Goal: Transaction & Acquisition: Purchase product/service

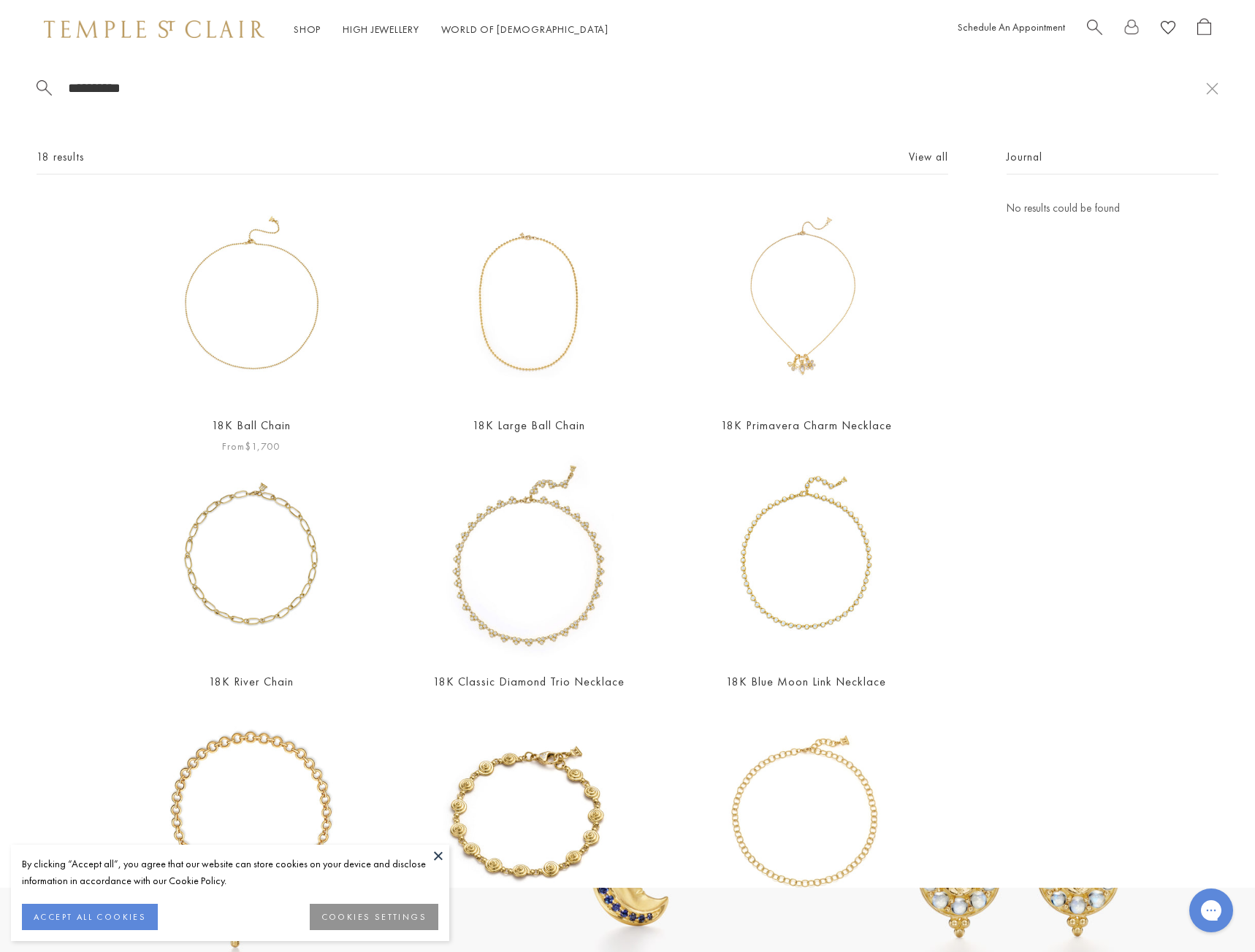
type input "**********"
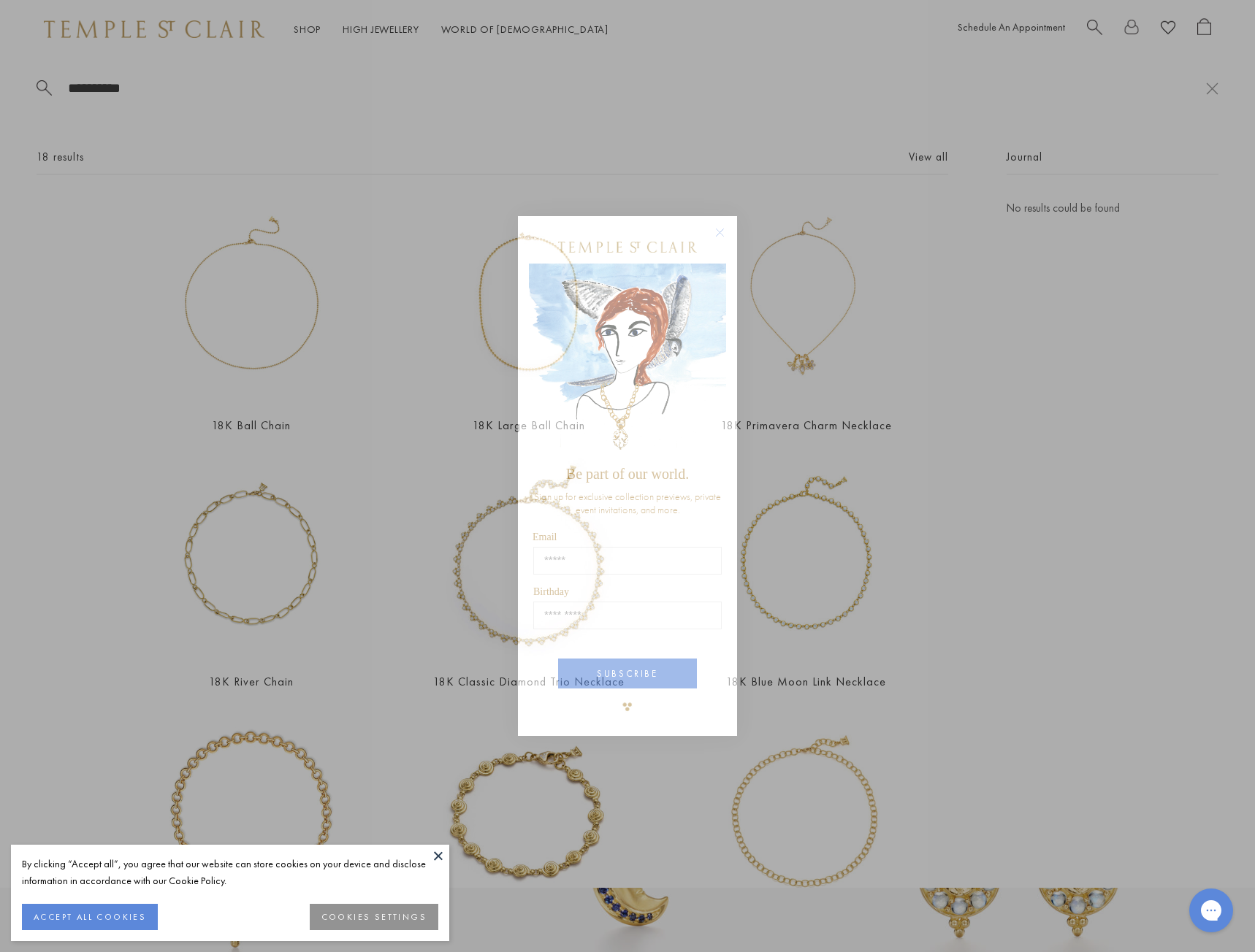
click at [282, 268] on div "Close dialog Be part of our world. Sign up for exclusive collection previews, p…" at bounding box center [627, 476] width 1255 height 952
click at [235, 294] on div "Close dialog Be part of our world. Sign up for exclusive collection previews, p…" at bounding box center [627, 476] width 1255 height 952
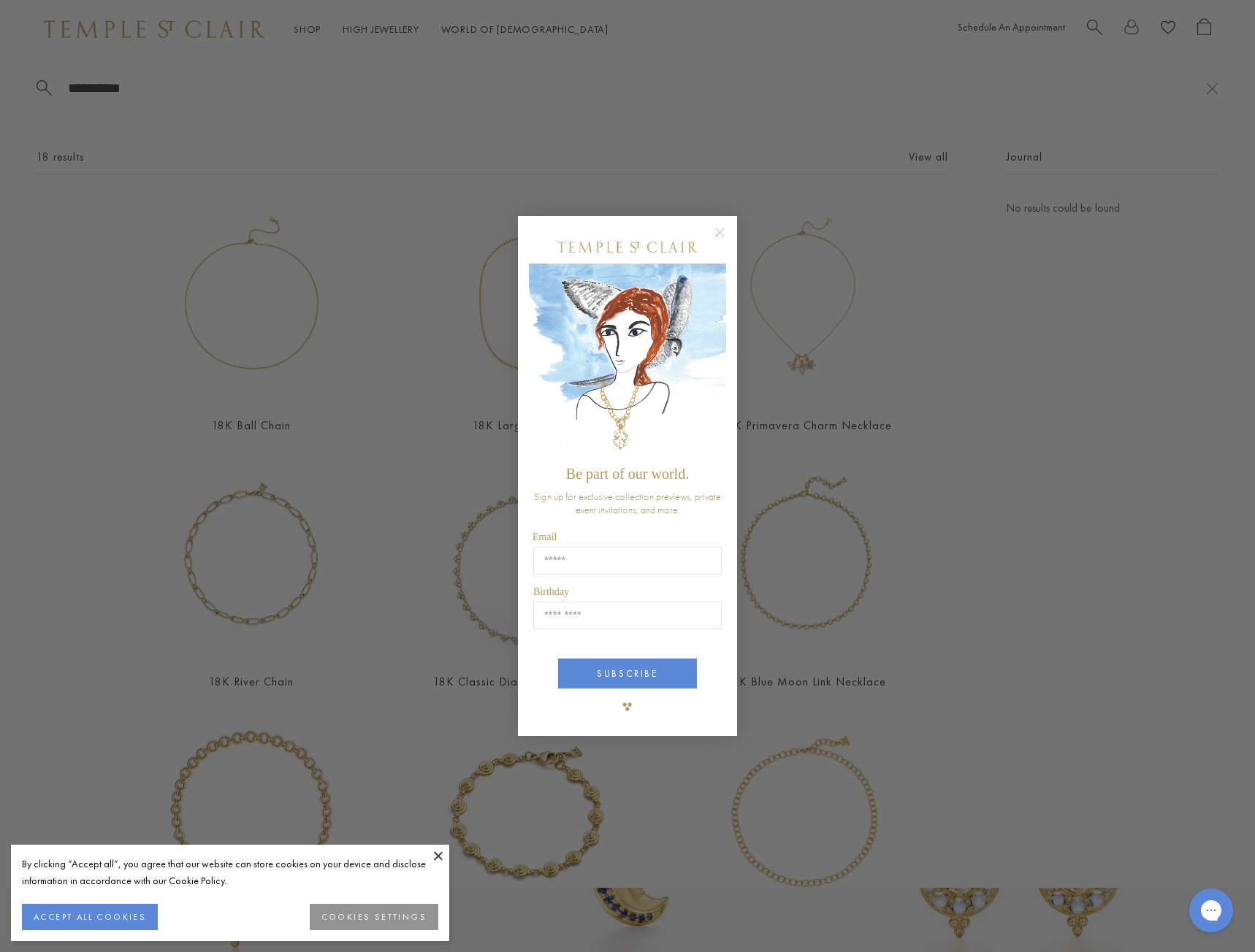
click at [242, 297] on div "Close dialog Be part of our world. Sign up for exclusive collection previews, p…" at bounding box center [627, 476] width 1255 height 952
click at [232, 239] on div "Close dialog Be part of our world. Sign up for exclusive collection previews, p…" at bounding box center [627, 476] width 1255 height 952
drag, startPoint x: 715, startPoint y: 229, endPoint x: 697, endPoint y: 236, distance: 19.3
click at [715, 229] on circle "Close dialog" at bounding box center [720, 232] width 18 height 18
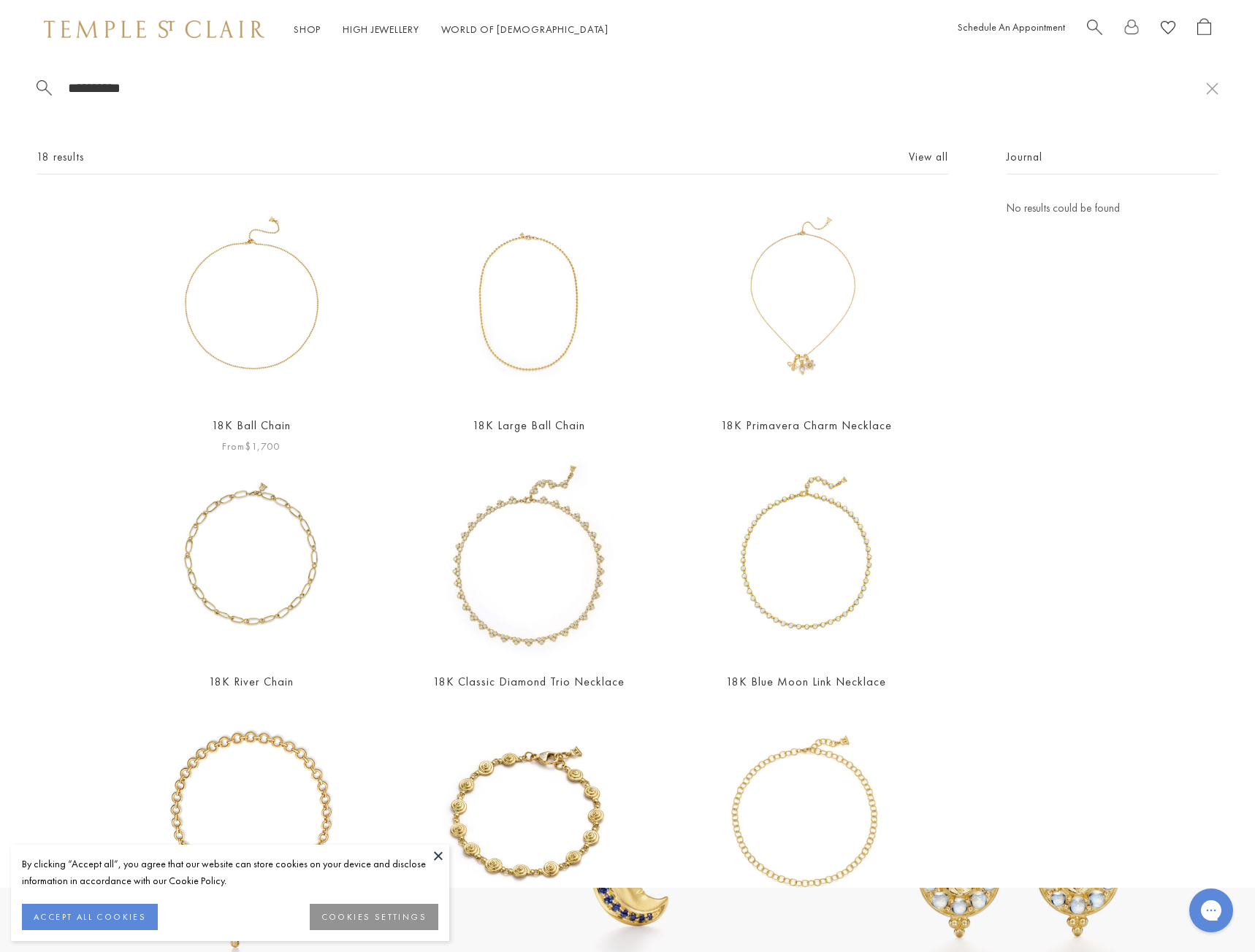
click at [219, 246] on img at bounding box center [251, 301] width 204 height 204
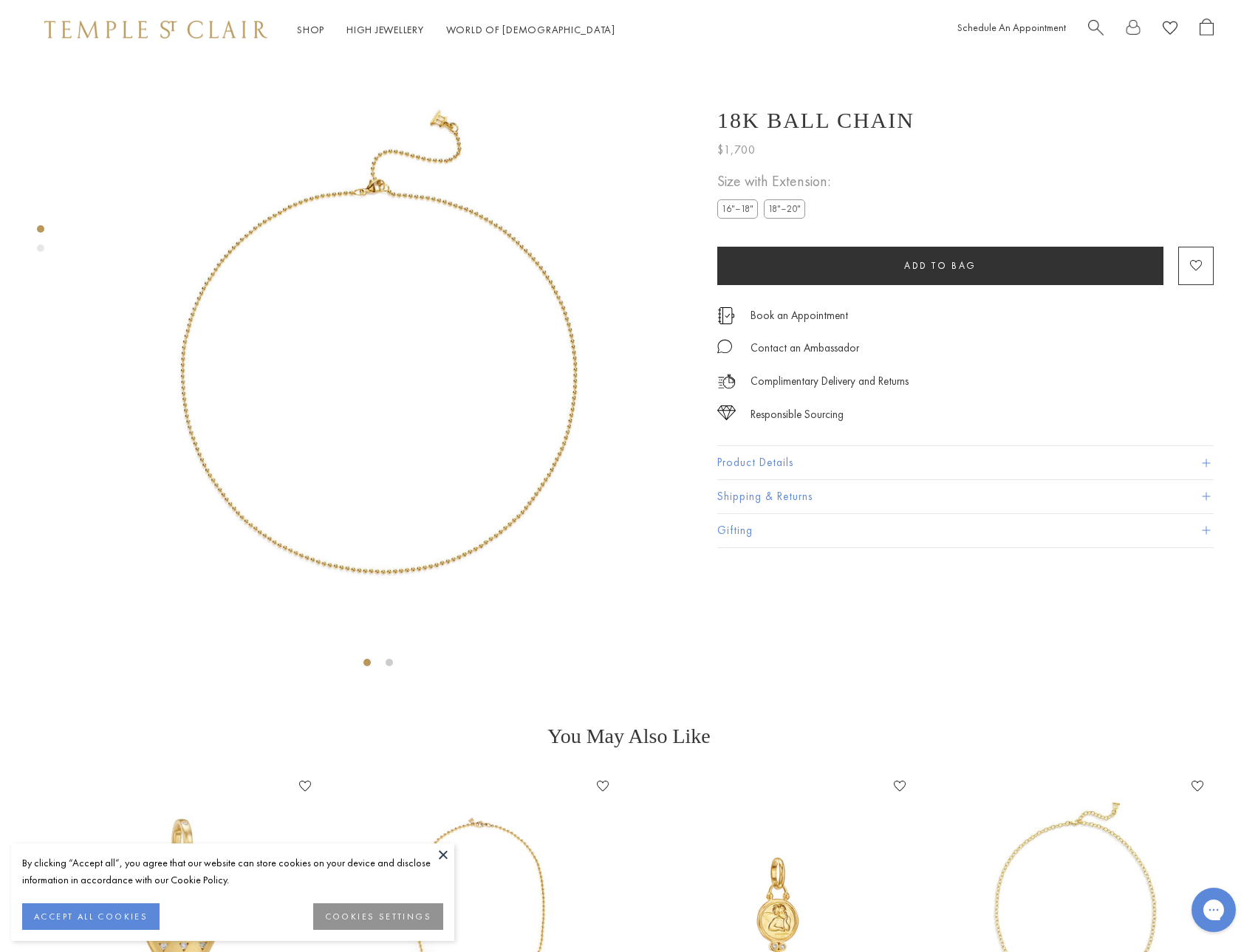
click at [305, 511] on img at bounding box center [378, 367] width 608 height 617
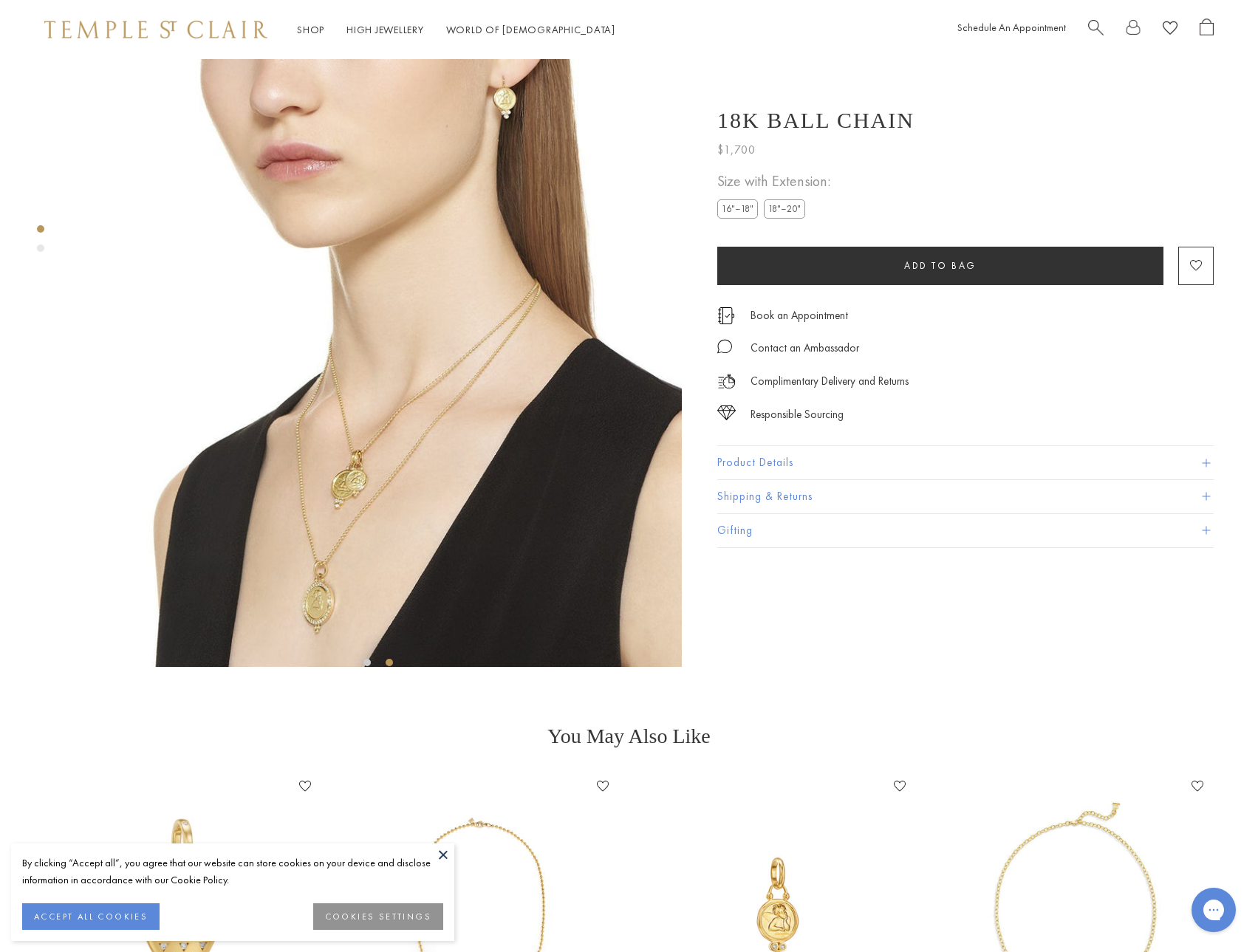
click at [682, 193] on img at bounding box center [986, 367] width 608 height 617
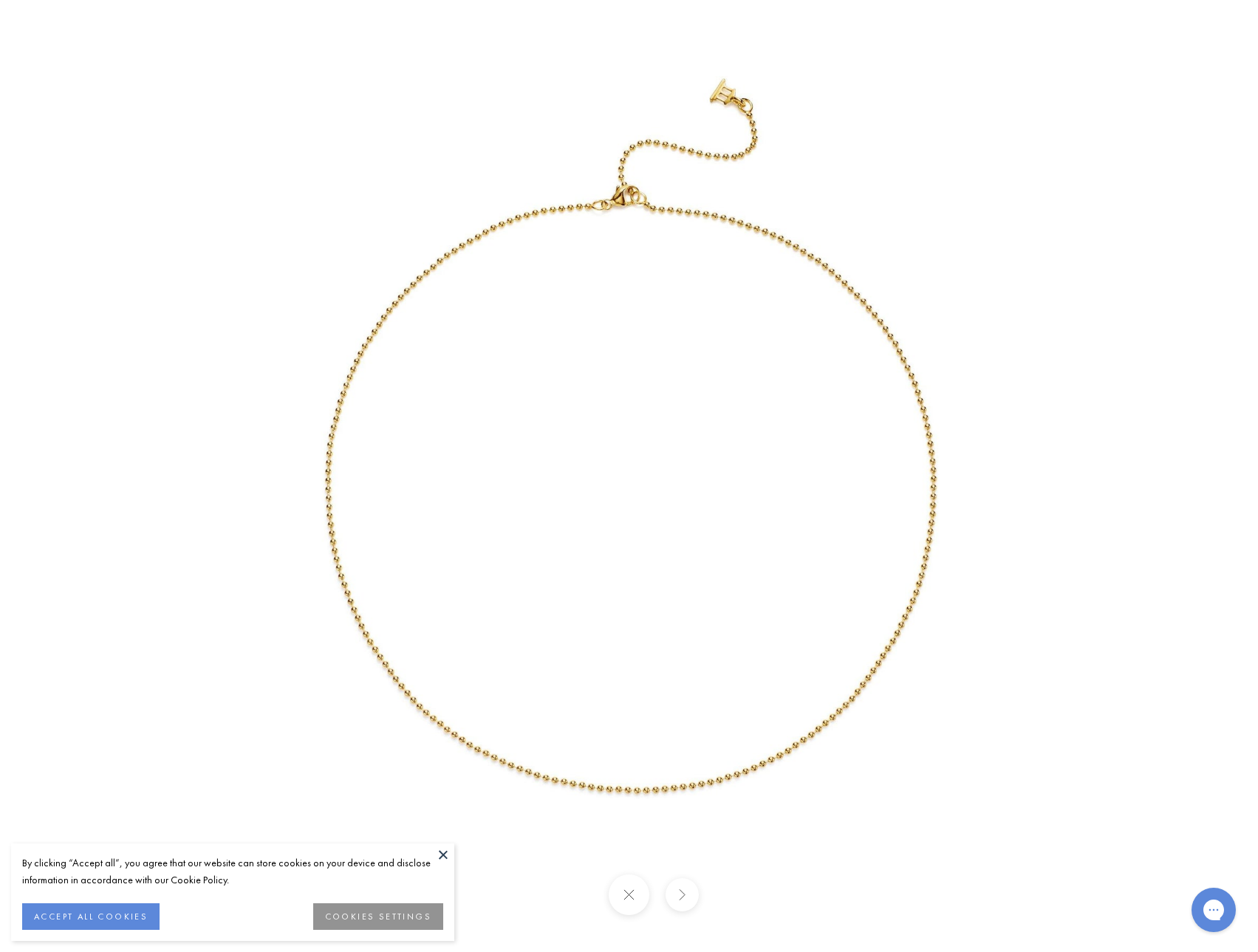
drag, startPoint x: 675, startPoint y: 59, endPoint x: 819, endPoint y: 179, distance: 187.4
click at [819, 179] on img at bounding box center [629, 476] width 938 height 952
